Goal: Task Accomplishment & Management: Use online tool/utility

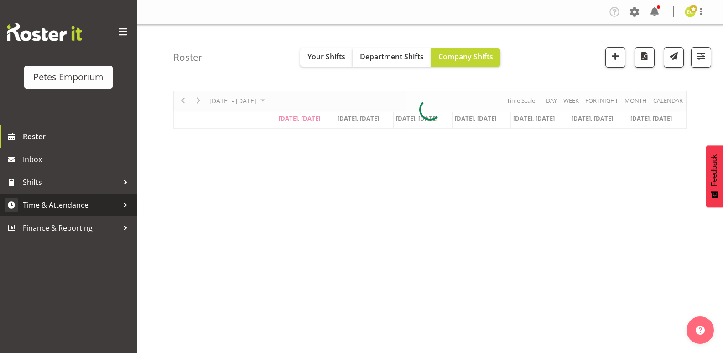
click at [57, 199] on span "Time & Attendance" at bounding box center [71, 205] width 96 height 14
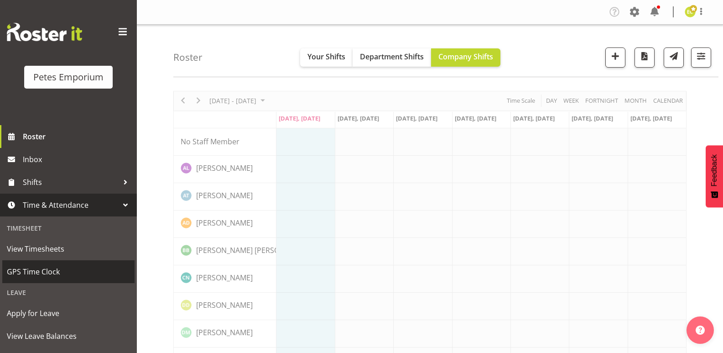
click at [51, 268] on span "GPS Time Clock" at bounding box center [68, 272] width 123 height 14
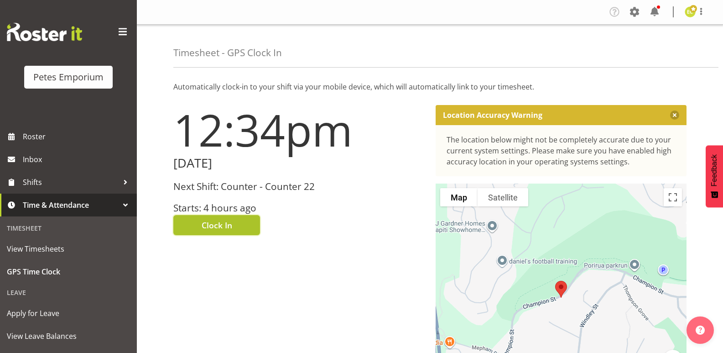
click at [235, 222] on button "Clock In" at bounding box center [216, 225] width 87 height 20
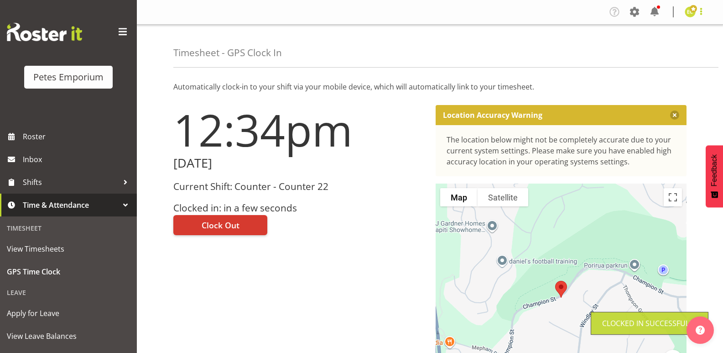
click at [702, 13] on span at bounding box center [700, 11] width 11 height 11
click at [658, 44] on link "Log Out" at bounding box center [663, 48] width 88 height 16
